Goal: Information Seeking & Learning: Learn about a topic

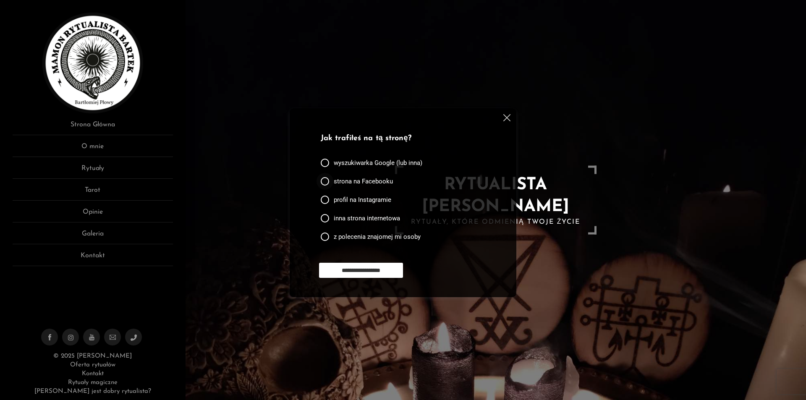
drag, startPoint x: 361, startPoint y: 176, endPoint x: 365, endPoint y: 178, distance: 4.3
click at [363, 177] on div "strona na Facebooku" at bounding box center [359, 183] width 76 height 18
click at [368, 181] on span "strona na Facebooku" at bounding box center [363, 181] width 59 height 8
click at [362, 277] on div "**********" at bounding box center [405, 272] width 173 height 18
click at [360, 275] on input "**********" at bounding box center [361, 270] width 84 height 15
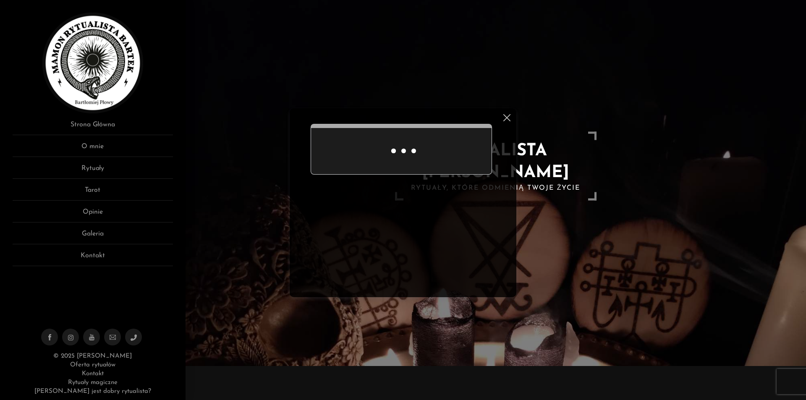
scroll to position [35, 0]
click at [501, 115] on div "Ankieta do użytkowników strony Dziękuję za odpowiedź" at bounding box center [403, 202] width 227 height 189
click at [503, 115] on div at bounding box center [505, 119] width 10 height 10
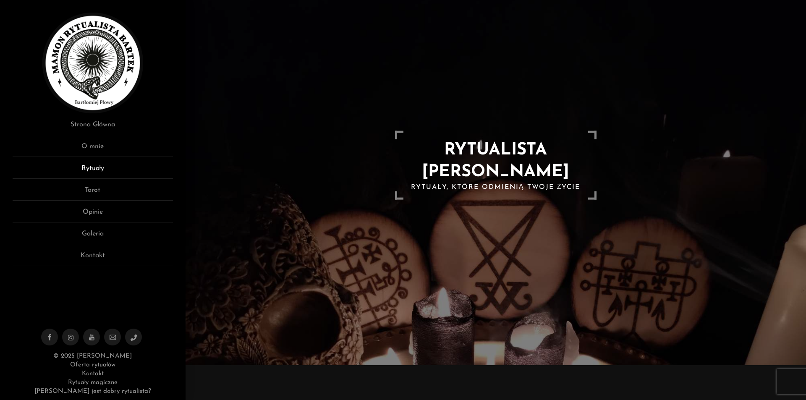
click at [112, 167] on link "Rytuały" at bounding box center [93, 171] width 160 height 16
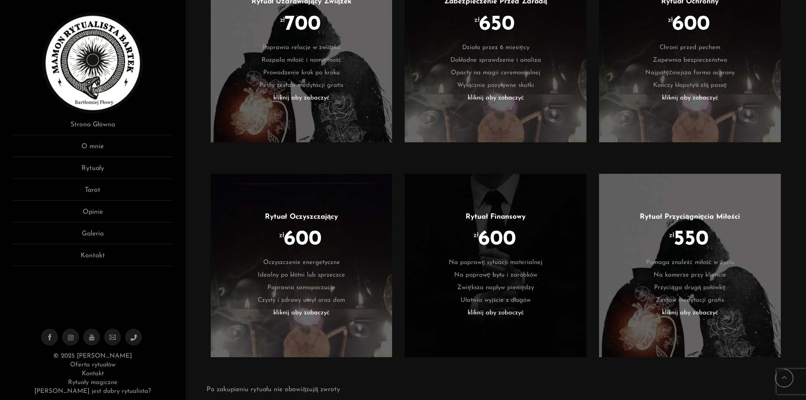
scroll to position [1674, 0]
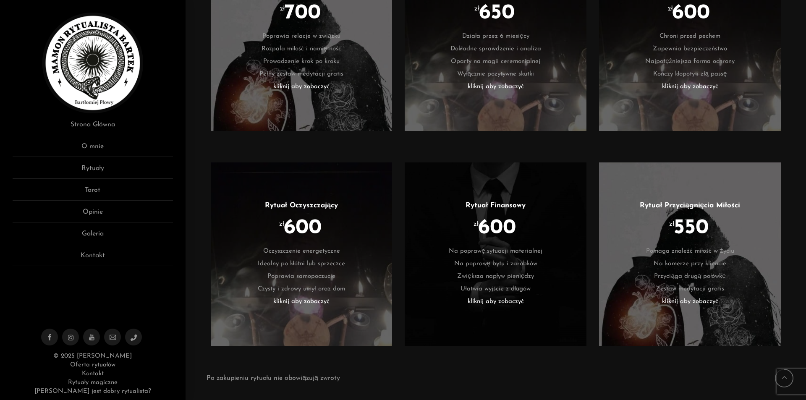
click at [697, 299] on li "kliknij aby zobaczyć" at bounding box center [690, 302] width 157 height 13
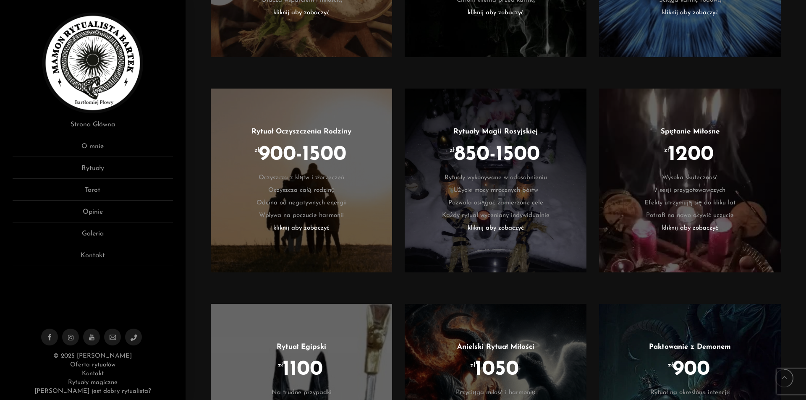
scroll to position [884, 0]
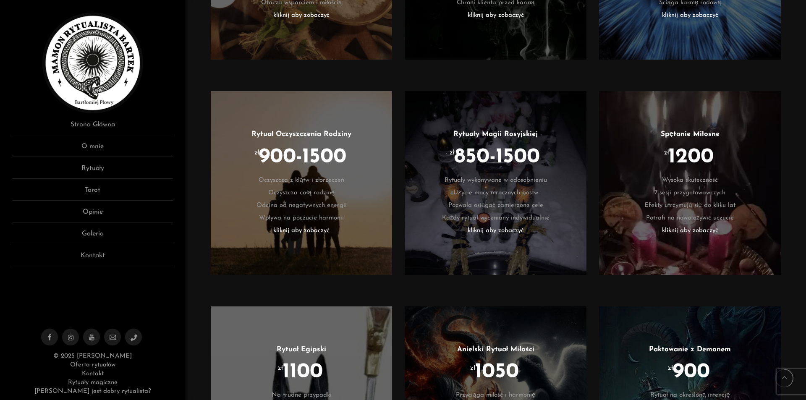
click at [692, 228] on li "kliknij aby zobaczyć" at bounding box center [690, 231] width 157 height 13
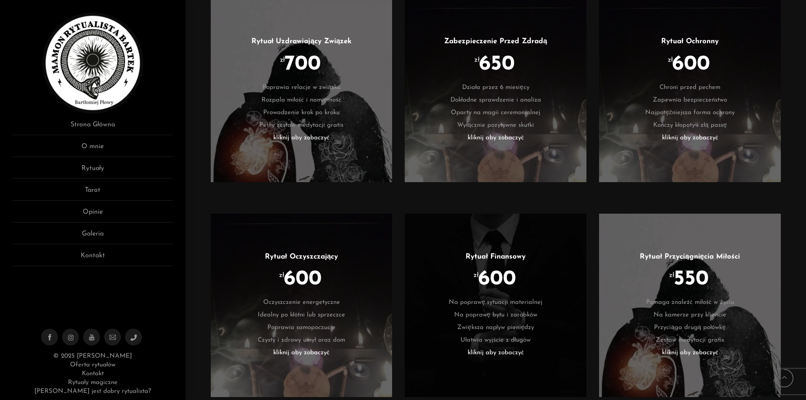
scroll to position [1621, 0]
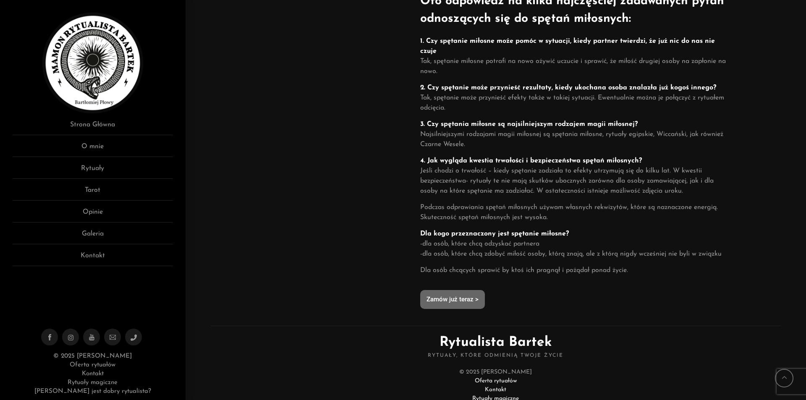
scroll to position [593, 0]
